Goal: Task Accomplishment & Management: Use online tool/utility

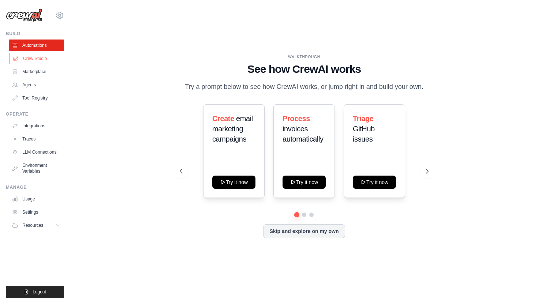
click at [32, 57] on link "Crew Studio" at bounding box center [37, 59] width 55 height 12
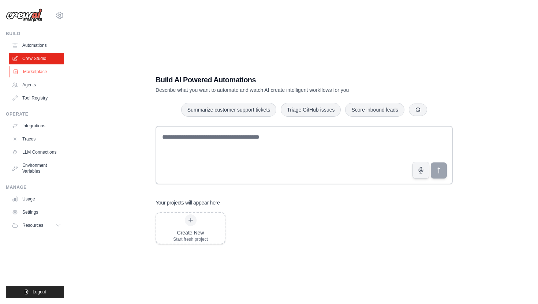
click at [31, 72] on link "Marketplace" at bounding box center [37, 72] width 55 height 12
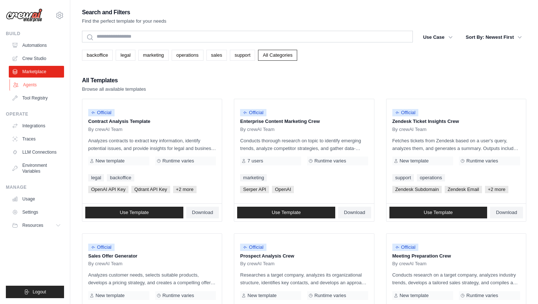
click at [35, 87] on link "Agents" at bounding box center [37, 85] width 55 height 12
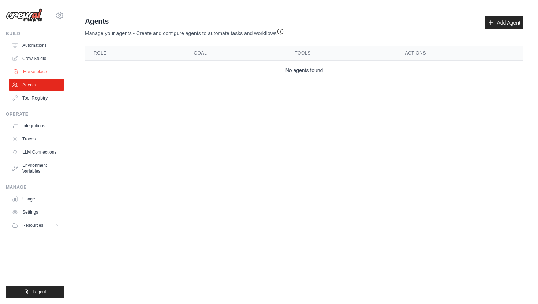
click at [48, 70] on link "Marketplace" at bounding box center [37, 72] width 55 height 12
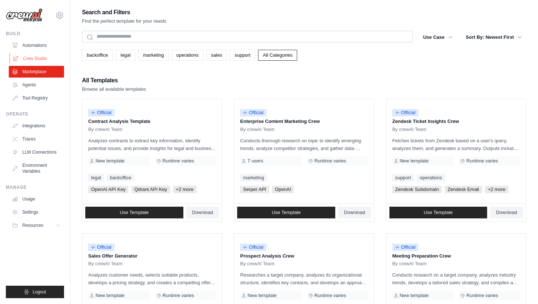
click at [51, 61] on link "Crew Studio" at bounding box center [37, 59] width 55 height 12
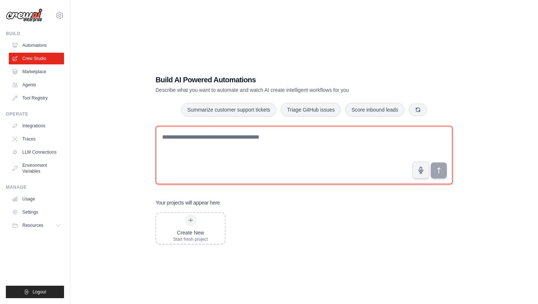
click at [322, 146] on textarea at bounding box center [304, 155] width 297 height 59
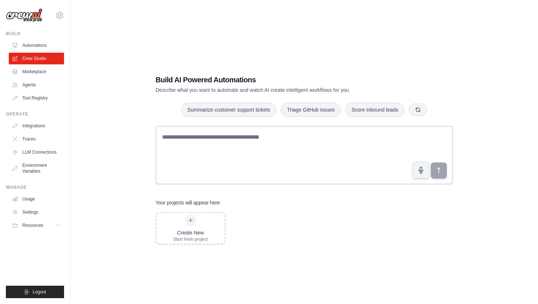
click at [42, 52] on ul "Automations Crew Studio Marketplace Agents Tool Registry" at bounding box center [36, 72] width 55 height 64
click at [44, 46] on link "Automations" at bounding box center [37, 46] width 55 height 12
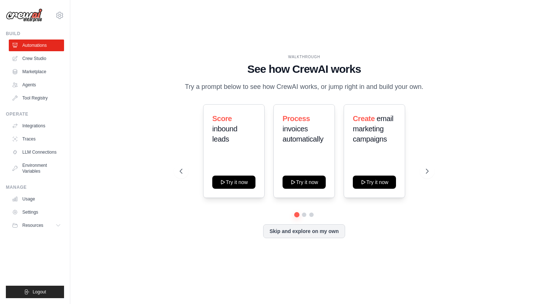
click at [64, 18] on div "[EMAIL_ADDRESS][DOMAIN_NAME] Settings Build Automations Crew Studio Marketplace" at bounding box center [35, 152] width 70 height 304
click at [60, 16] on icon at bounding box center [60, 15] width 2 height 2
click at [96, 91] on div "WALKTHROUGH See how [PERSON_NAME] works Try a prompt below to see how [PERSON_N…" at bounding box center [304, 152] width 444 height 290
click at [48, 150] on link "LLM Connections" at bounding box center [37, 152] width 55 height 12
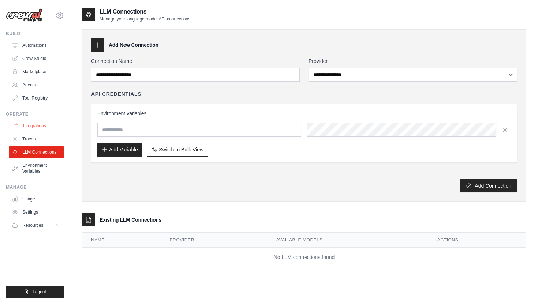
click at [41, 120] on link "Integrations" at bounding box center [37, 126] width 55 height 12
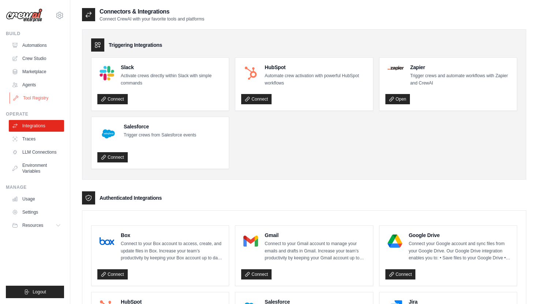
click at [40, 96] on link "Tool Registry" at bounding box center [37, 98] width 55 height 12
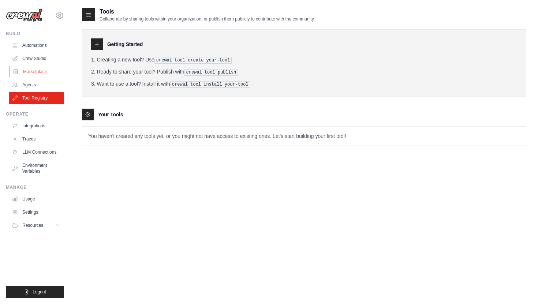
click at [37, 72] on link "Marketplace" at bounding box center [37, 72] width 55 height 12
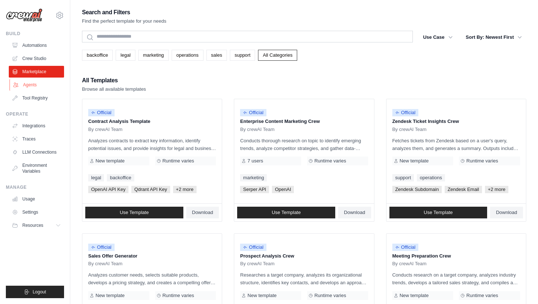
click at [35, 86] on link "Agents" at bounding box center [37, 85] width 55 height 12
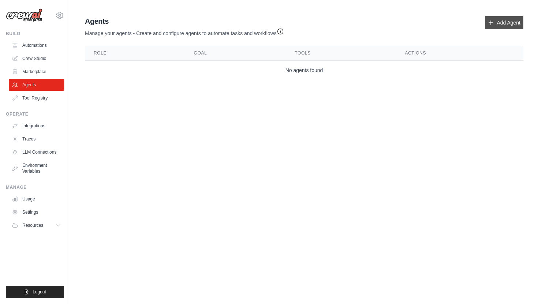
click at [503, 24] on link "Add Agent" at bounding box center [504, 22] width 38 height 13
